Goal: Task Accomplishment & Management: Manage account settings

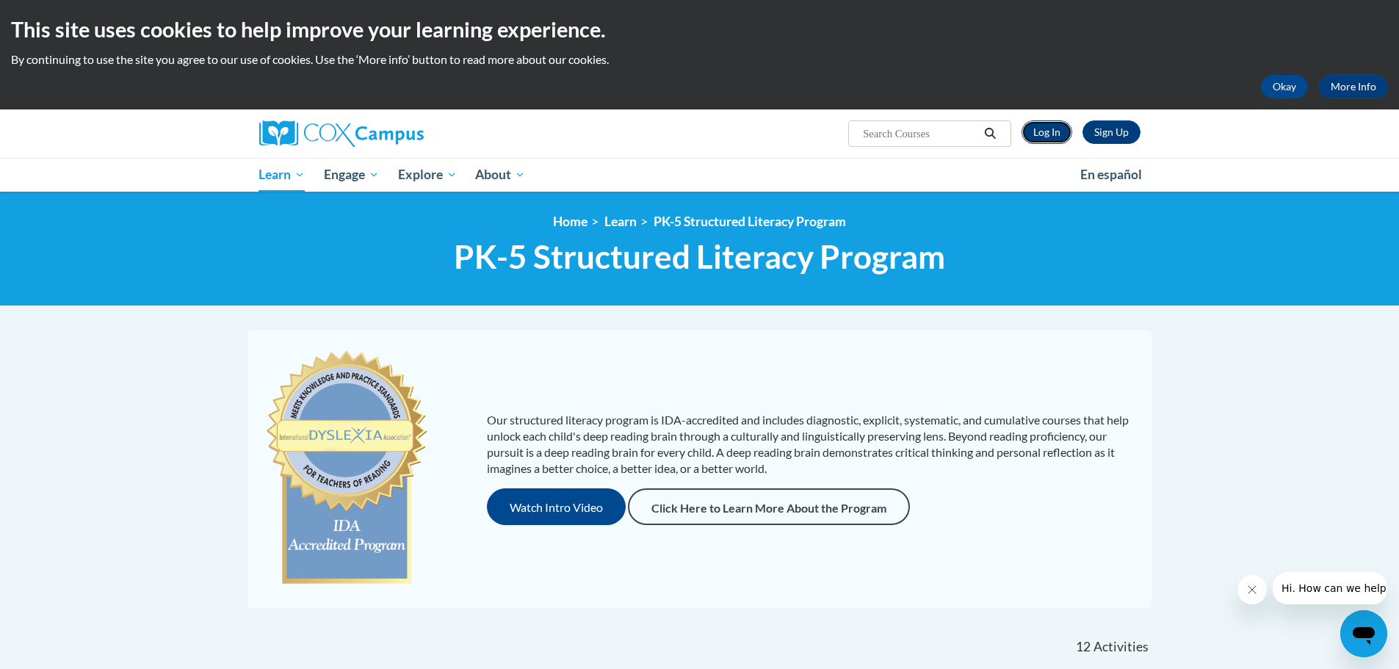
click at [1036, 131] on link "Log In" at bounding box center [1047, 132] width 51 height 24
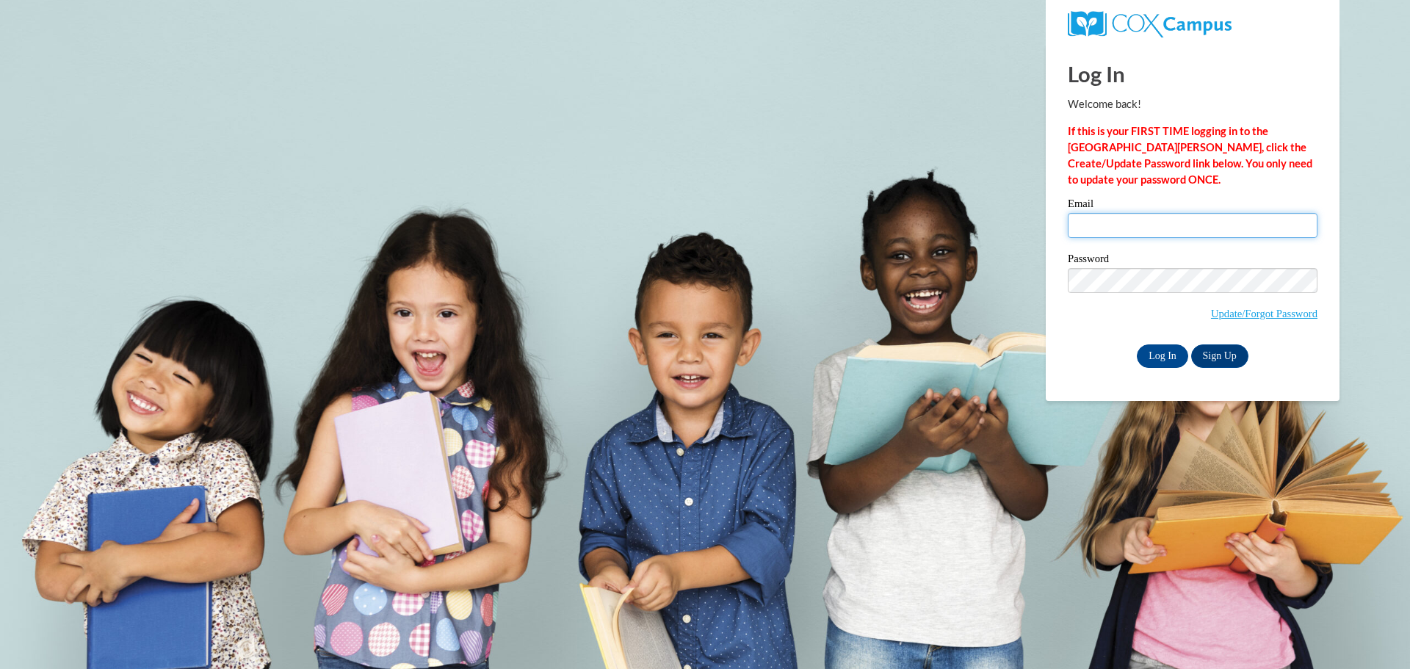
click at [1170, 214] on input "Email" at bounding box center [1193, 225] width 250 height 25
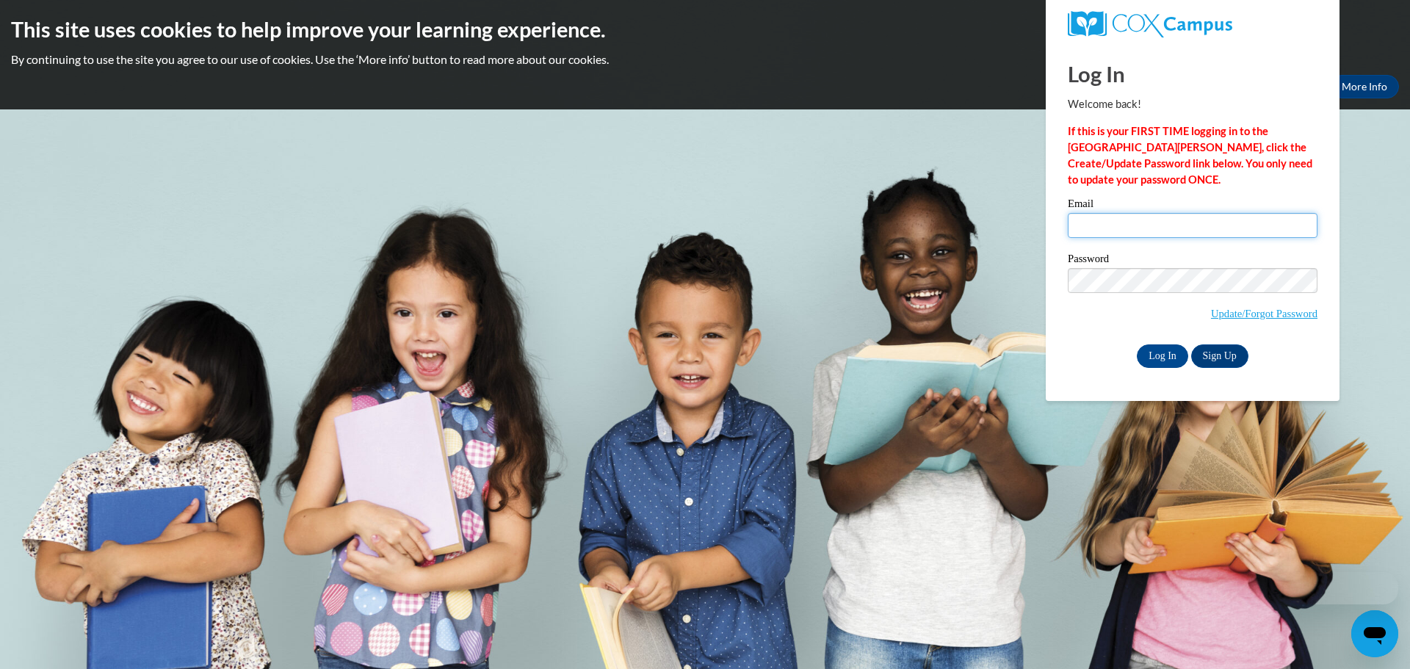
type input "[EMAIL_ADDRESS][PERSON_NAME][DOMAIN_NAME]"
click at [1175, 355] on input "Log In" at bounding box center [1162, 356] width 51 height 24
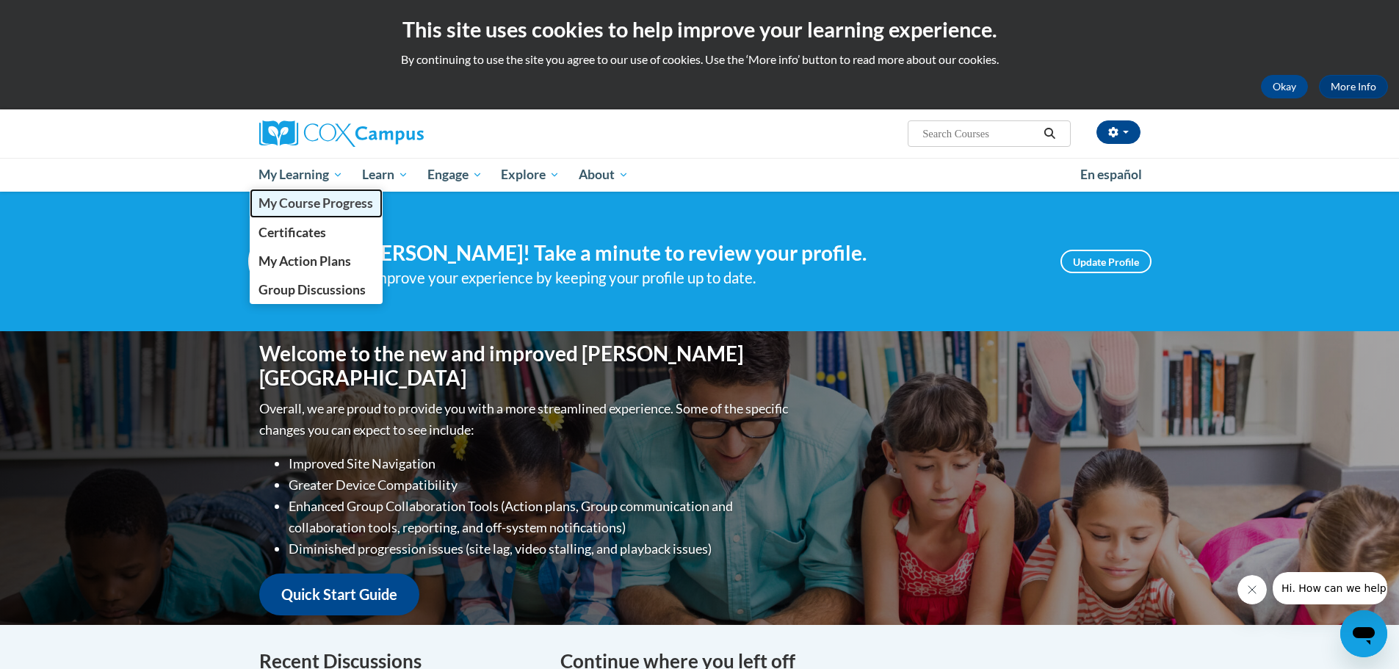
click at [302, 195] on span "My Course Progress" at bounding box center [316, 202] width 115 height 15
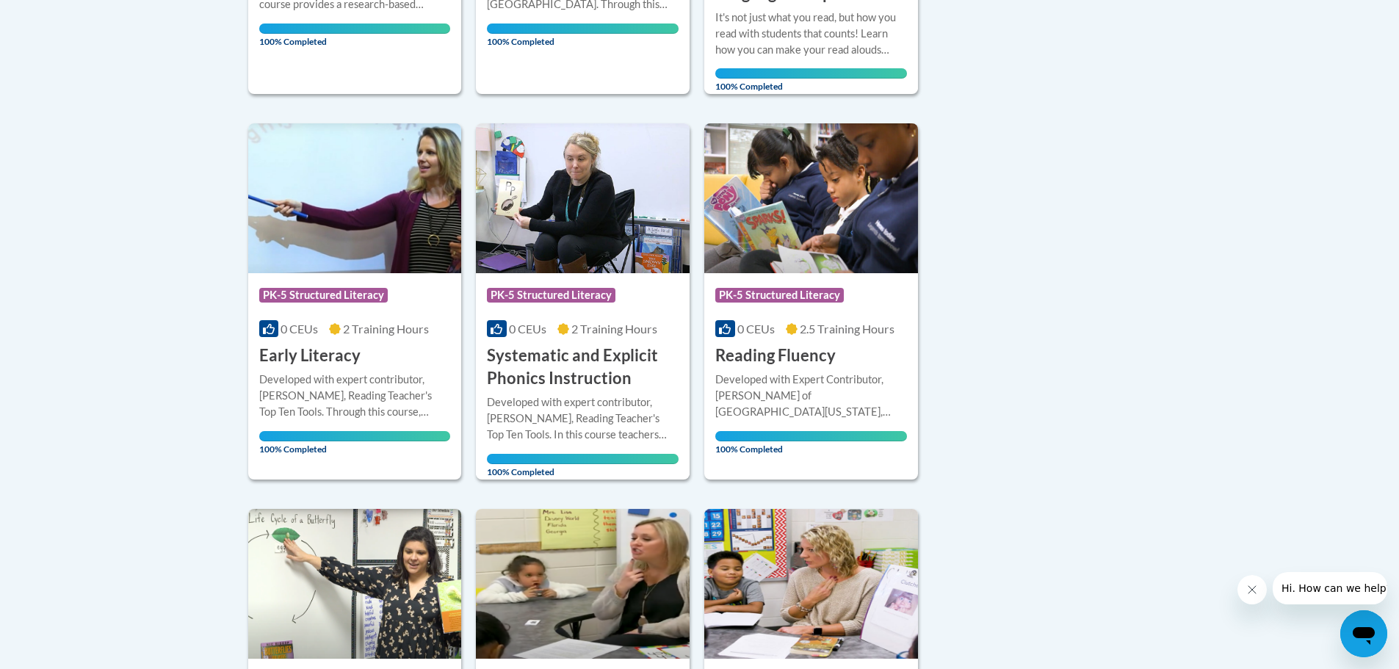
scroll to position [147, 0]
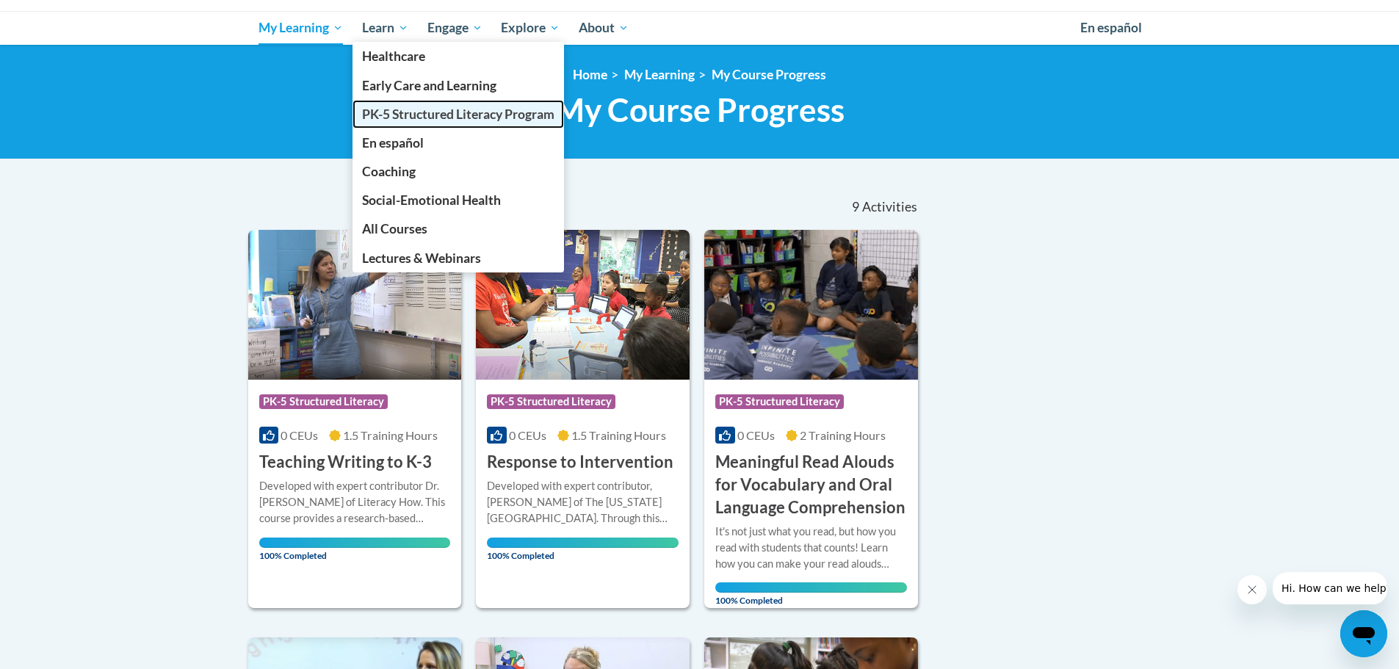
click at [404, 109] on span "PK-5 Structured Literacy Program" at bounding box center [458, 113] width 192 height 15
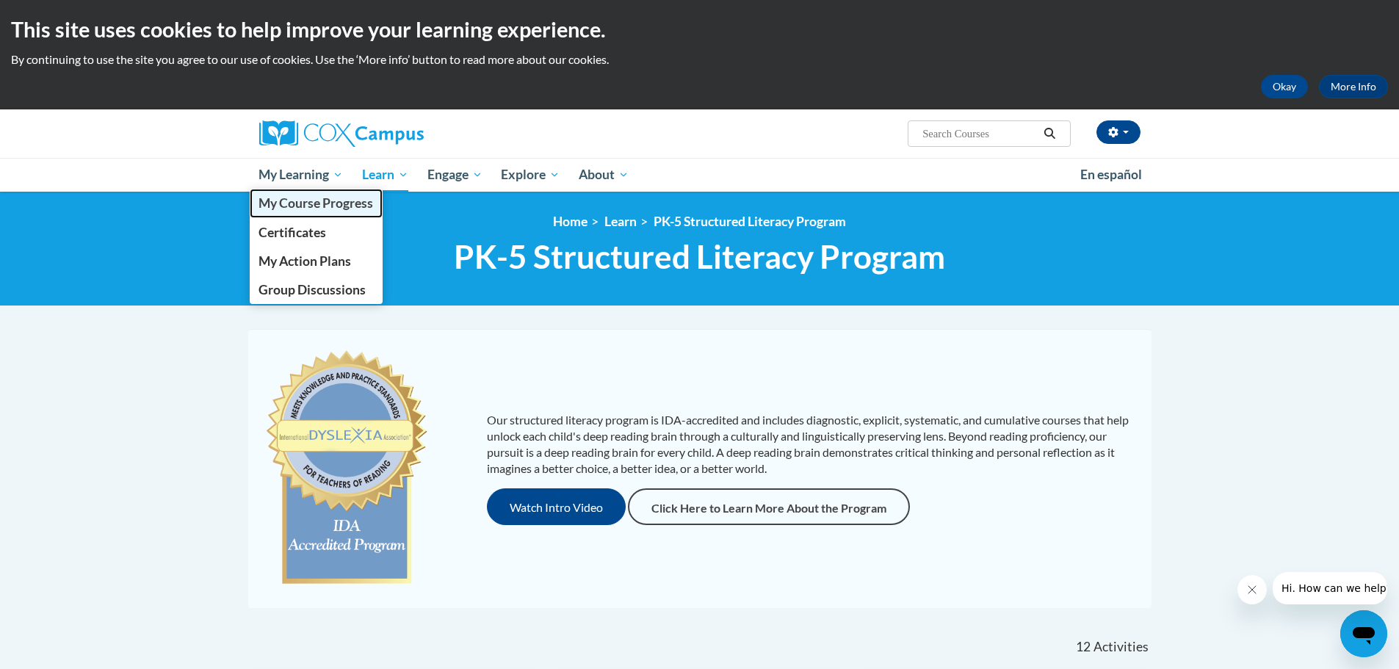
click at [289, 199] on span "My Course Progress" at bounding box center [316, 202] width 115 height 15
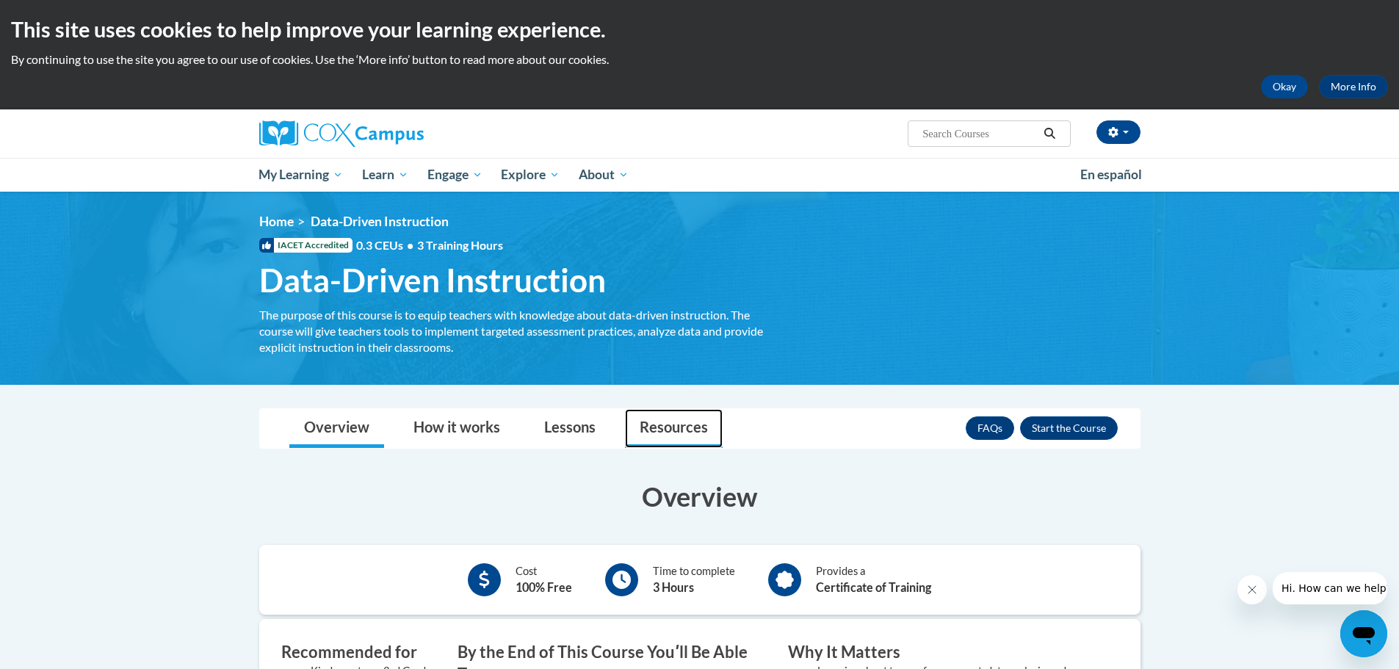
click at [635, 426] on link "Resources" at bounding box center [674, 428] width 98 height 39
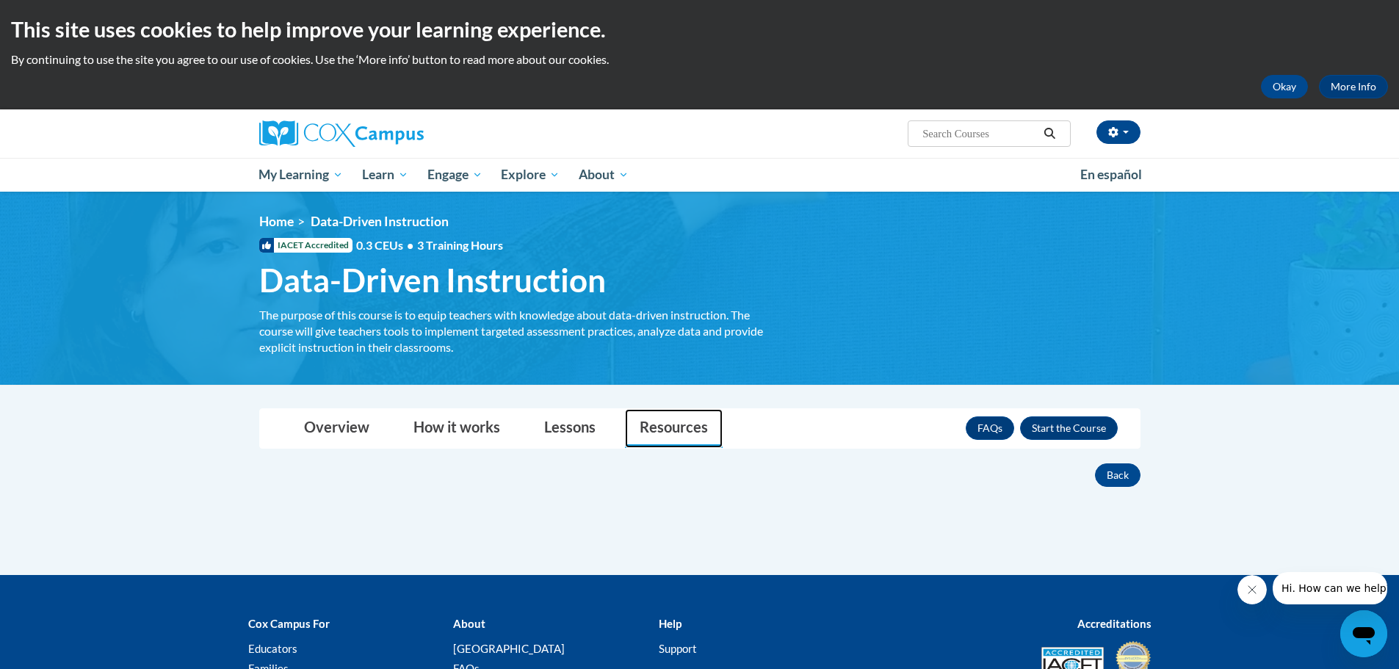
scroll to position [148, 0]
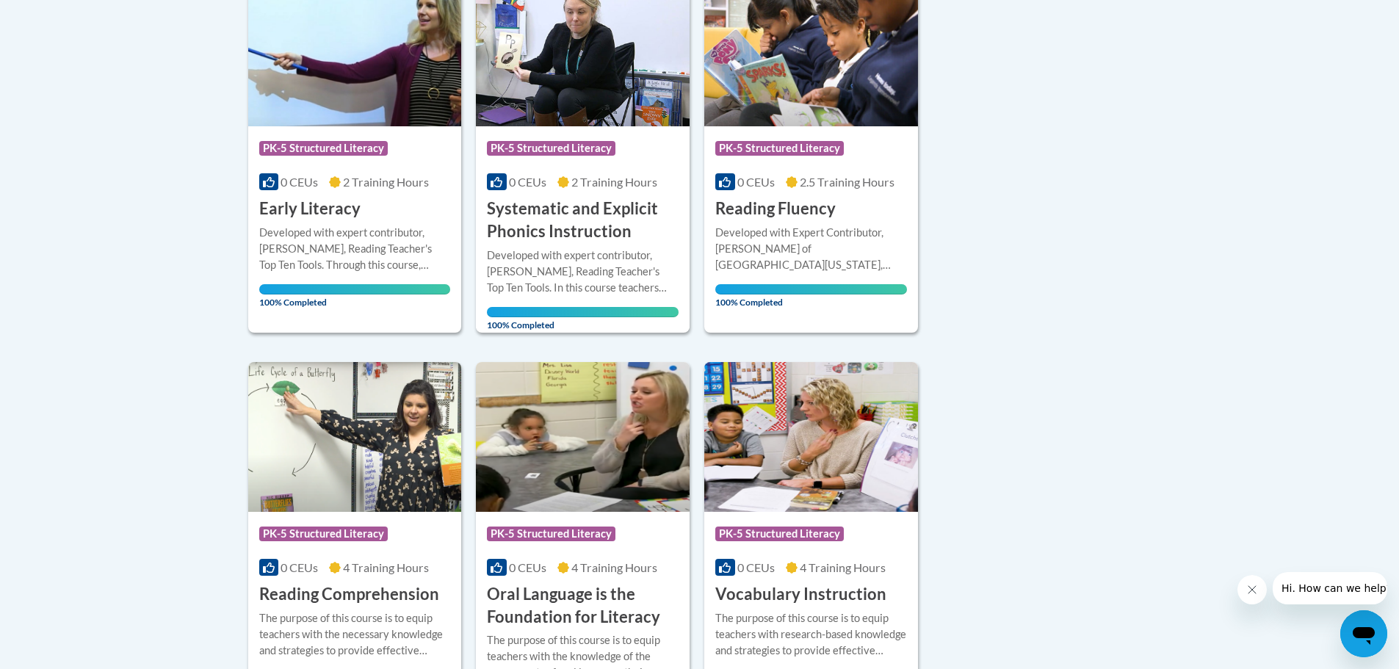
scroll to position [1102, 0]
